Goal: Browse casually: Explore the website without a specific task or goal

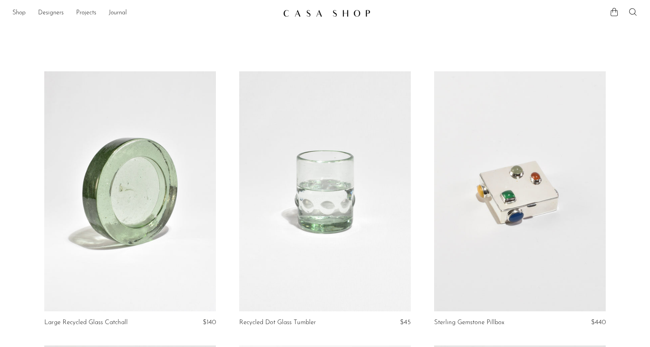
scroll to position [1654, 55]
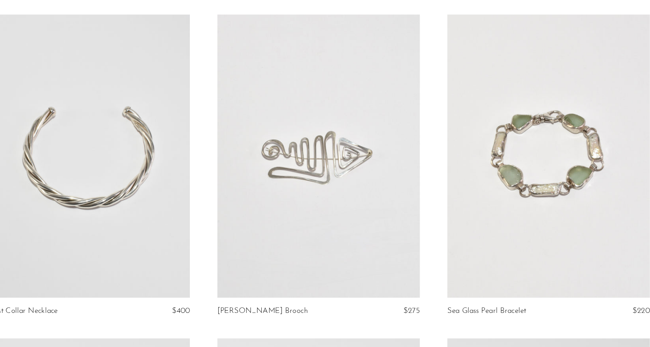
click at [141, 194] on link at bounding box center [130, 185] width 172 height 240
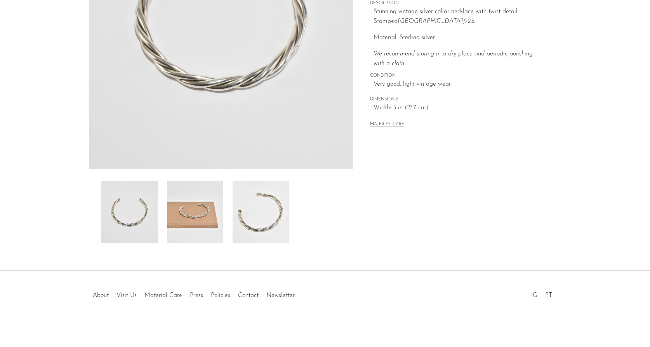
scroll to position [158, 0]
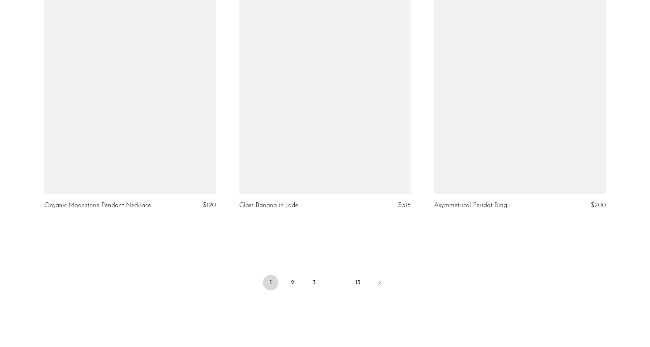
scroll to position [3139, 0]
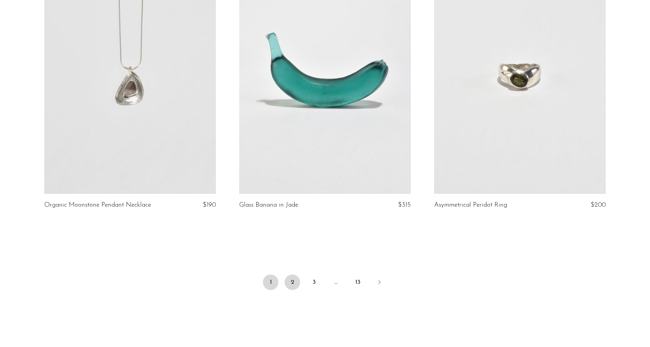
click at [293, 282] on link "2" at bounding box center [293, 283] width 16 height 16
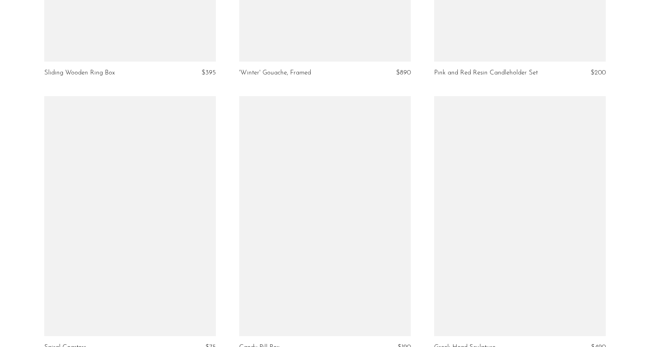
scroll to position [839, 0]
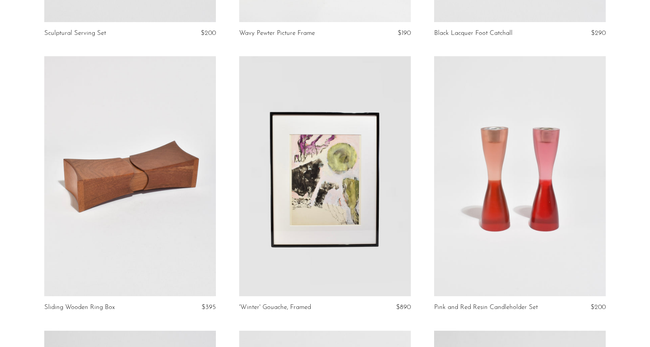
click at [149, 179] on link at bounding box center [130, 176] width 172 height 240
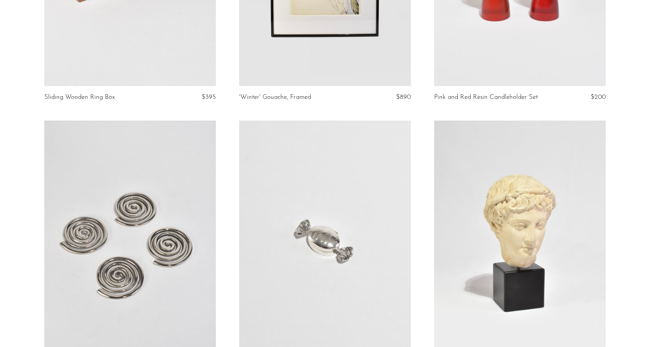
scroll to position [1100, 0]
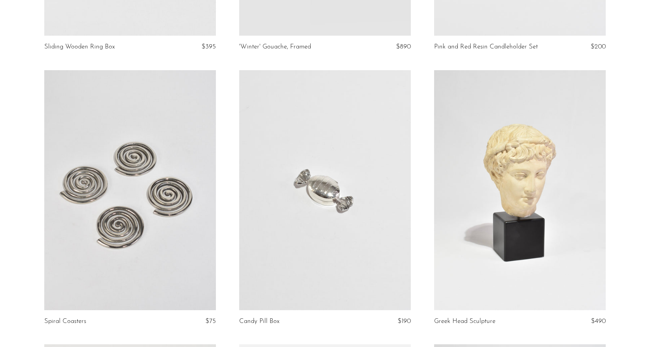
click at [526, 167] on link at bounding box center [520, 190] width 172 height 240
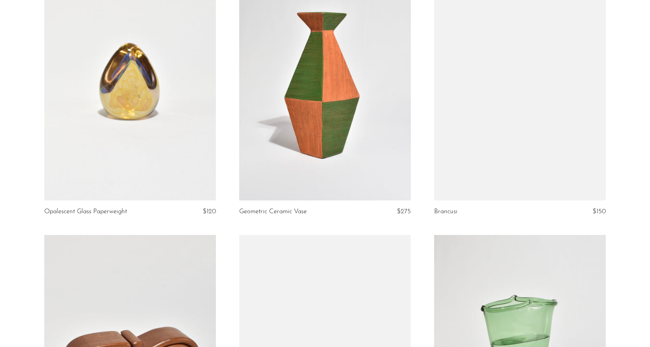
scroll to position [1759, 0]
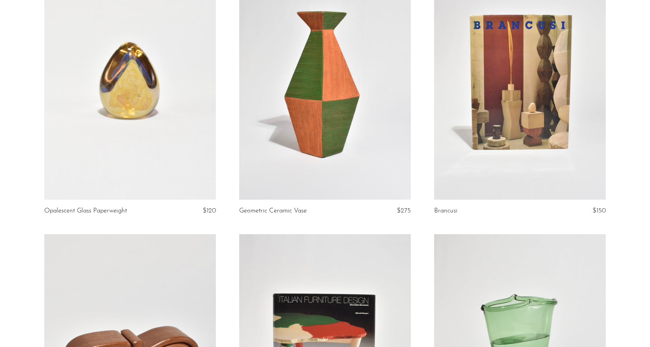
click at [528, 53] on link at bounding box center [520, 80] width 172 height 240
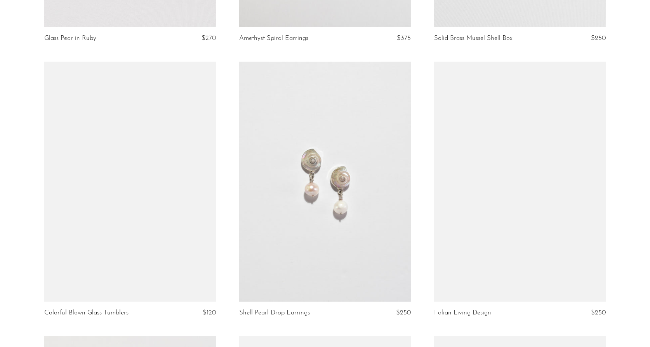
scroll to position [2485, 0]
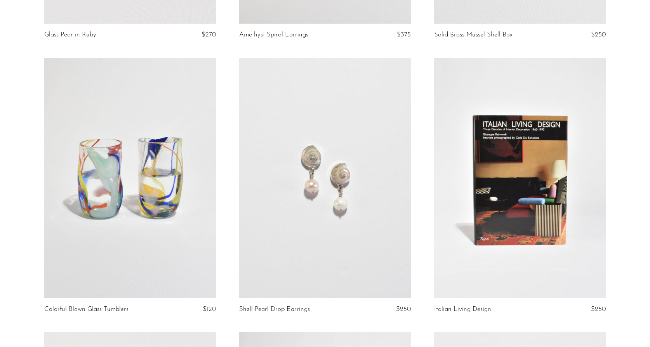
click at [489, 147] on link at bounding box center [520, 178] width 172 height 240
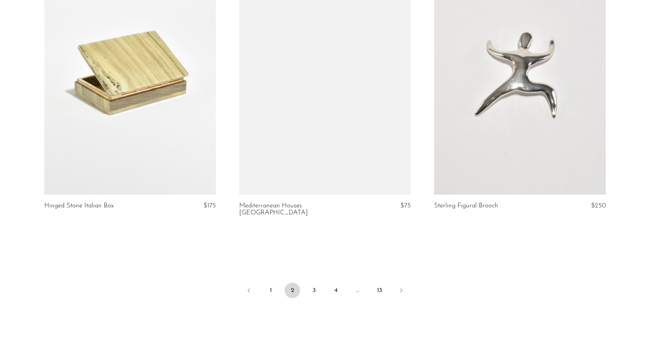
scroll to position [3178, 0]
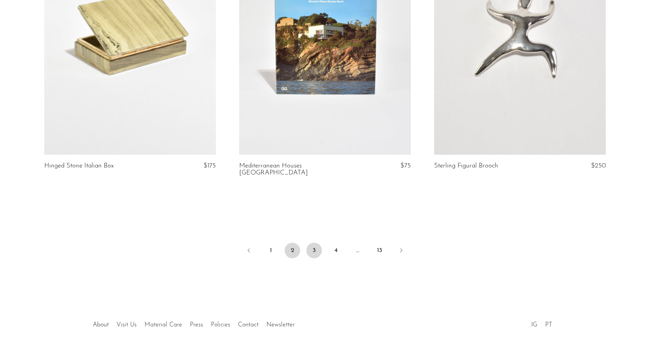
click at [312, 243] on link "3" at bounding box center [314, 251] width 16 height 16
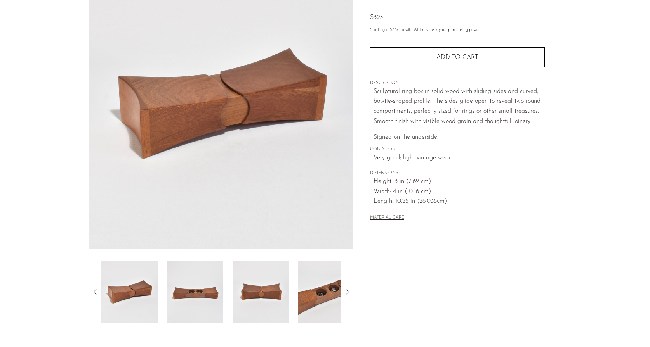
scroll to position [128, 0]
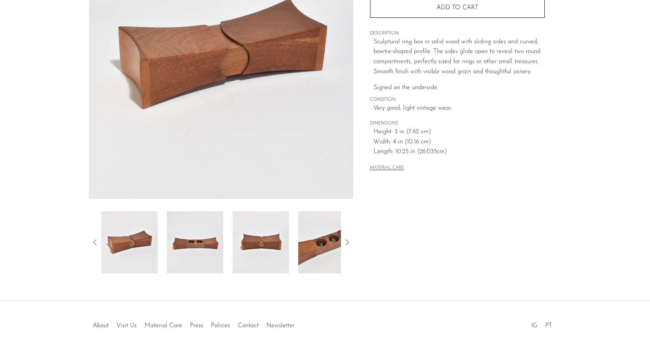
click at [189, 243] on img at bounding box center [195, 243] width 56 height 62
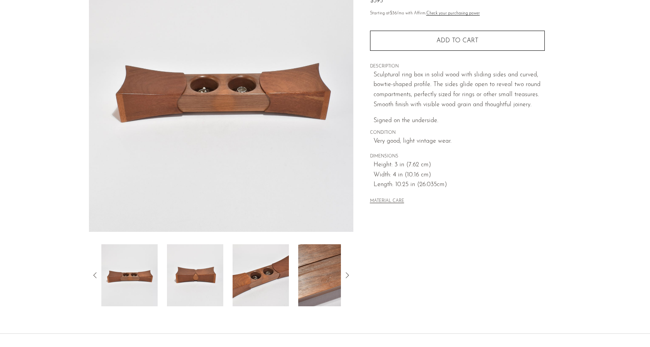
scroll to position [94, 0]
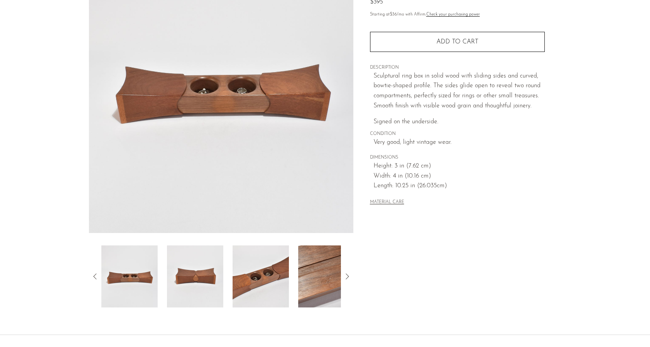
click at [228, 272] on div at bounding box center [221, 277] width 240 height 62
click at [261, 288] on img at bounding box center [261, 277] width 56 height 62
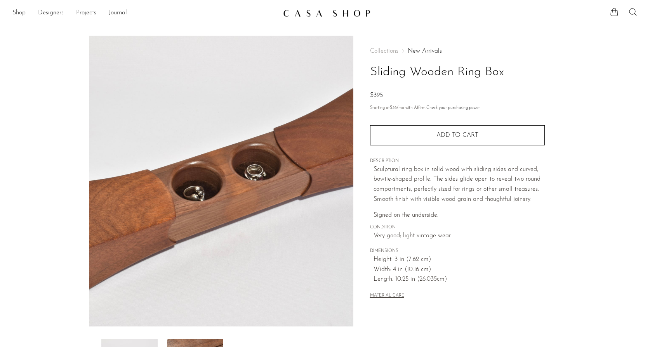
scroll to position [0, 0]
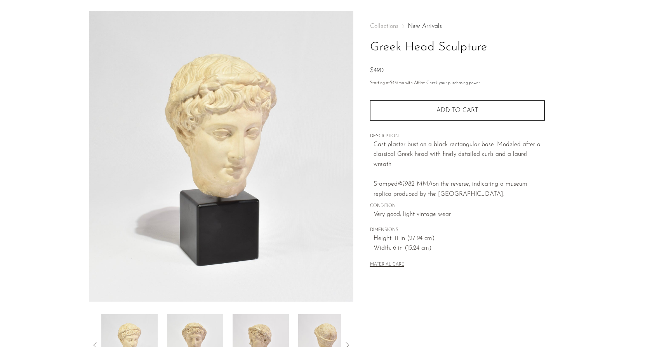
scroll to position [63, 0]
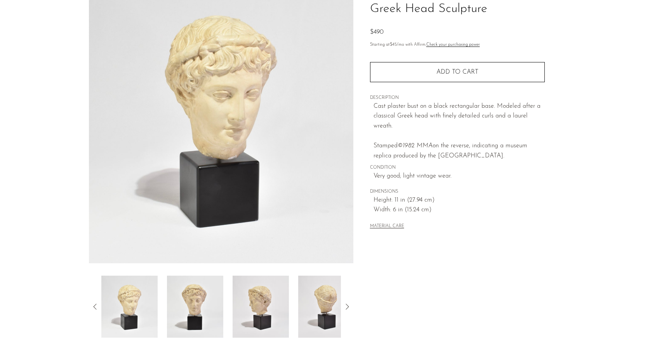
click at [261, 315] on img at bounding box center [261, 307] width 56 height 62
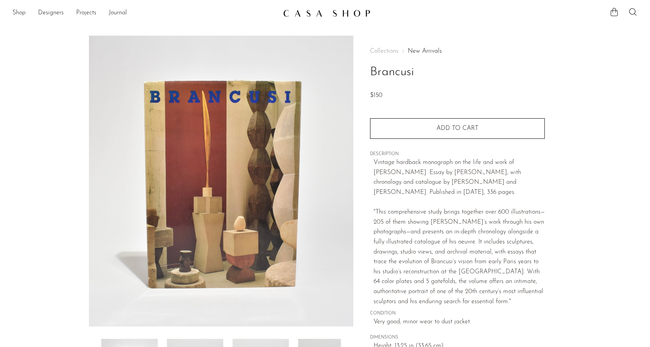
scroll to position [50, 0]
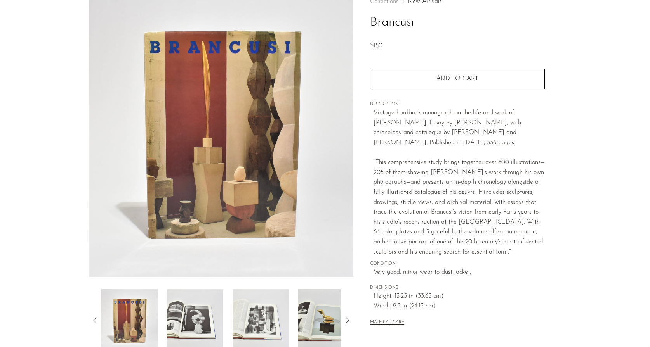
click at [201, 309] on img at bounding box center [195, 321] width 56 height 62
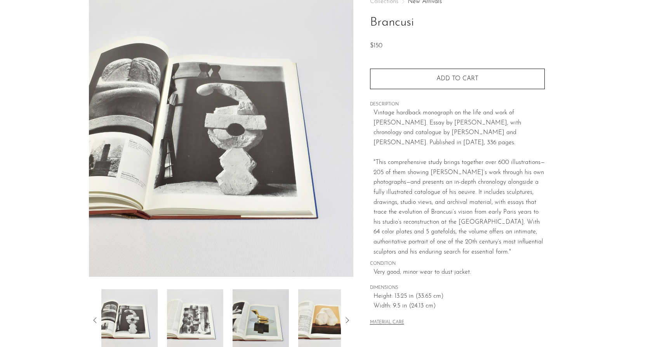
click at [247, 309] on img at bounding box center [261, 321] width 56 height 62
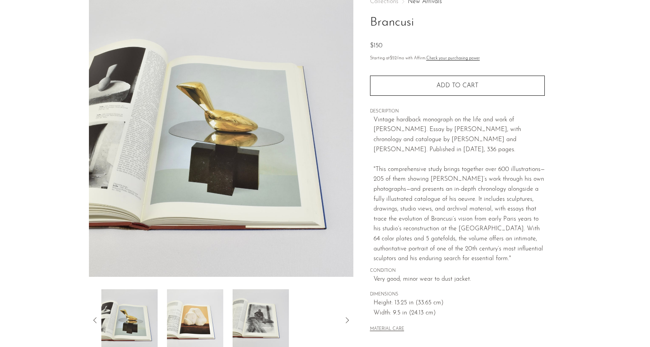
click at [307, 304] on div at bounding box center [221, 321] width 240 height 62
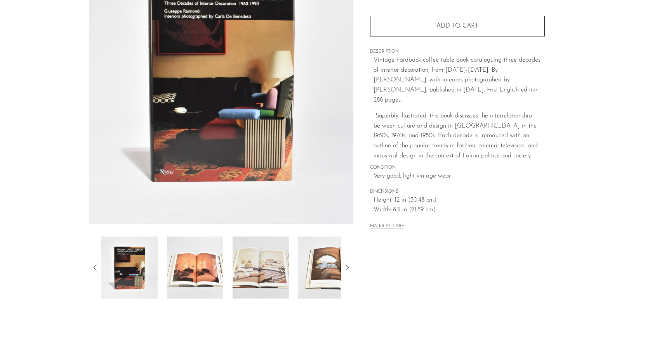
scroll to position [131, 0]
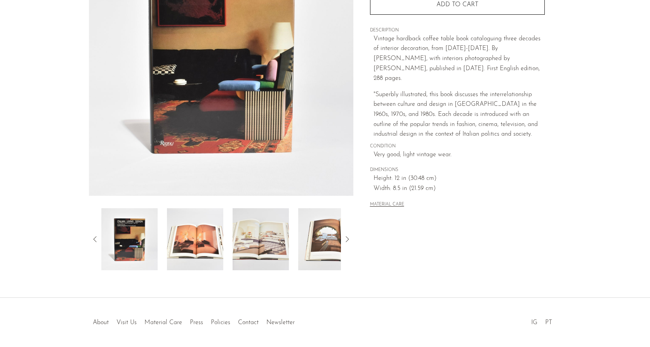
click at [246, 254] on img at bounding box center [261, 239] width 56 height 62
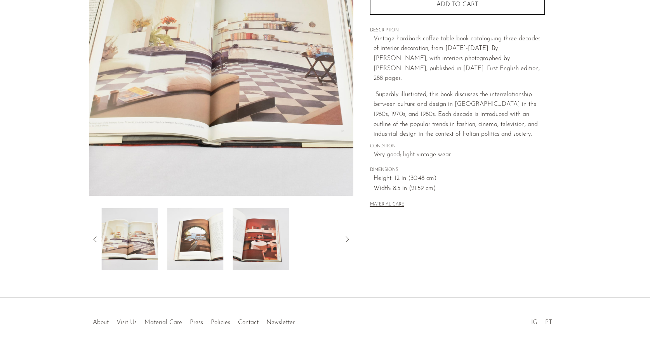
scroll to position [112, 0]
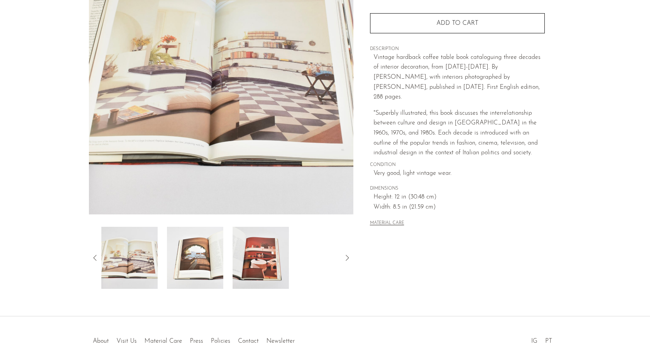
click at [248, 248] on img at bounding box center [261, 258] width 56 height 62
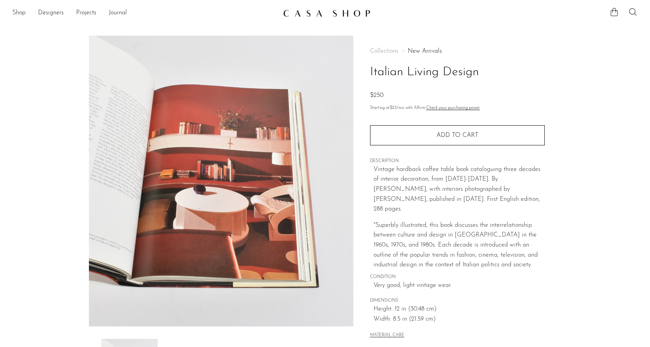
scroll to position [0, 0]
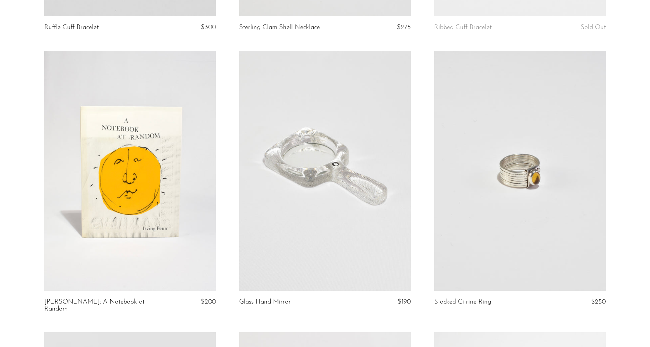
scroll to position [581, 0]
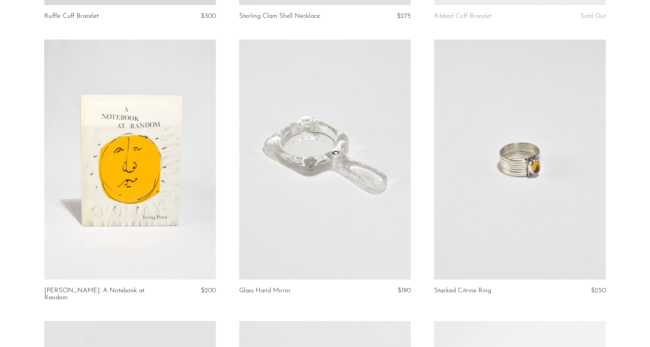
click at [141, 232] on link at bounding box center [130, 160] width 172 height 240
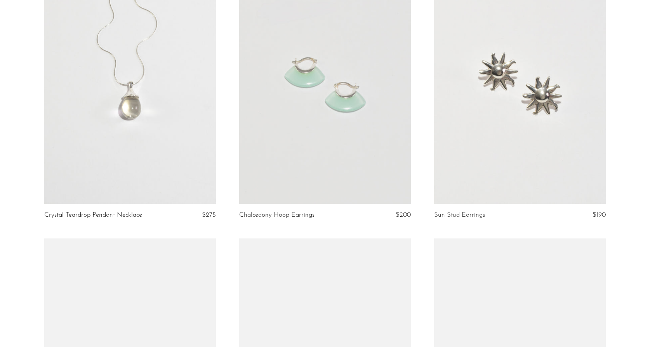
scroll to position [2046, 0]
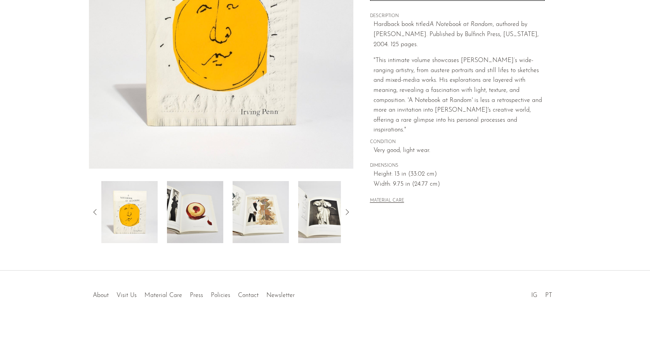
scroll to position [158, 0]
